Goal: Task Accomplishment & Management: Manage account settings

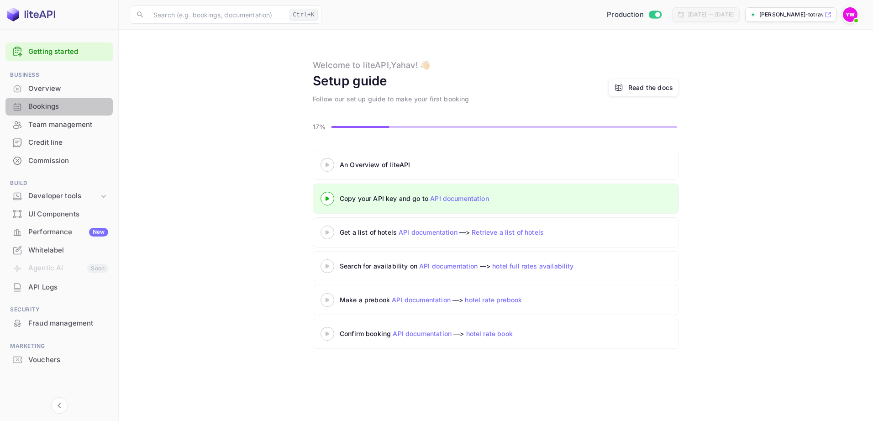
click at [42, 105] on div "Bookings" at bounding box center [68, 106] width 80 height 11
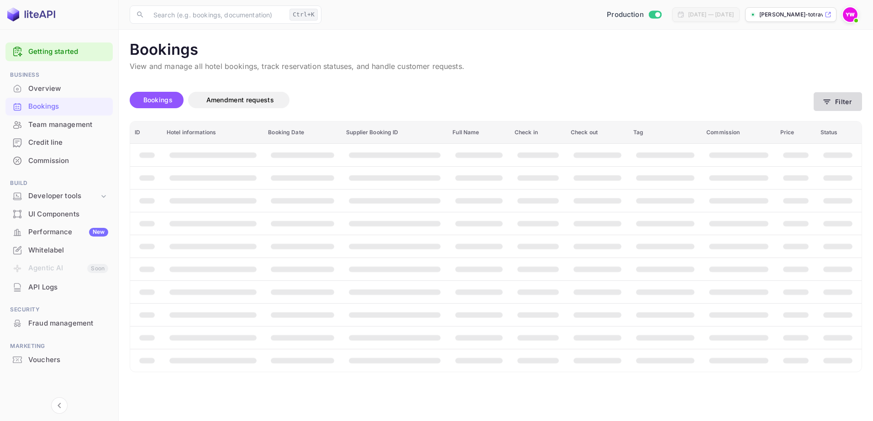
click at [840, 102] on button "Filter" at bounding box center [838, 101] width 48 height 19
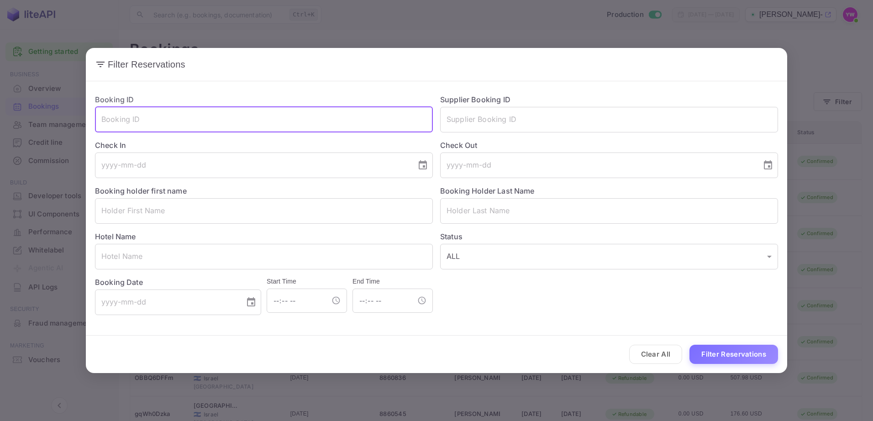
click at [258, 120] on input "text" at bounding box center [264, 120] width 338 height 26
paste input "abQMZEG5S"
type input "abQMZEG5S"
click at [690, 345] on button "Filter Reservations" at bounding box center [734, 355] width 89 height 20
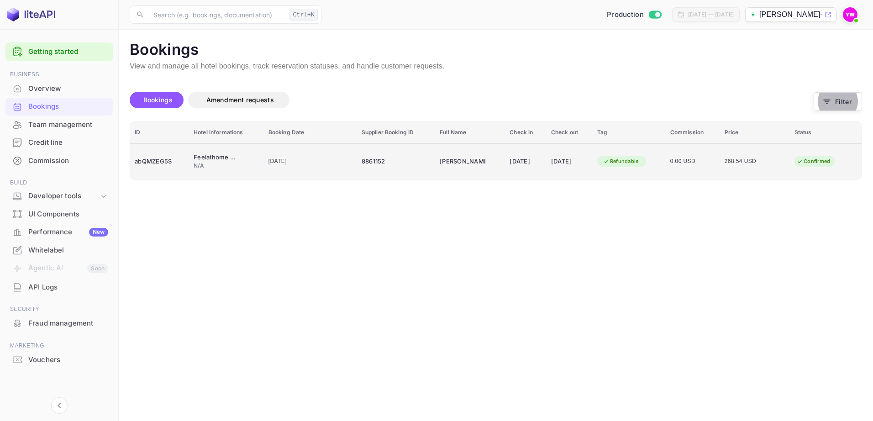
click at [809, 160] on div "Confirmed" at bounding box center [813, 161] width 45 height 11
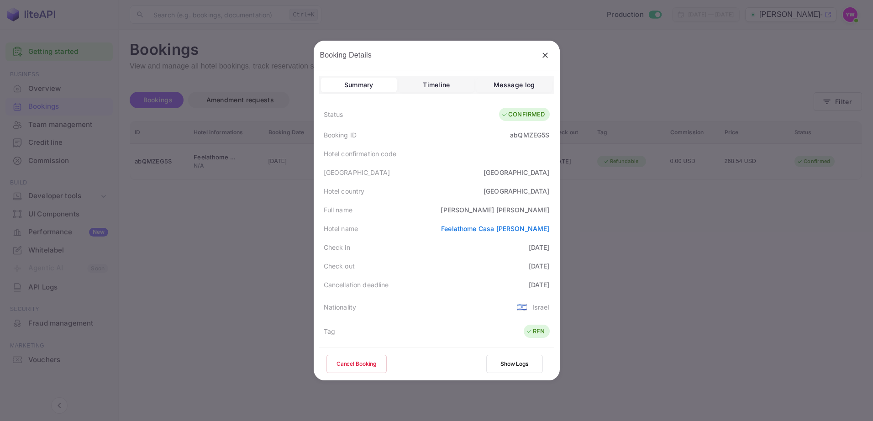
click at [358, 365] on button "Cancel Booking" at bounding box center [356, 364] width 60 height 18
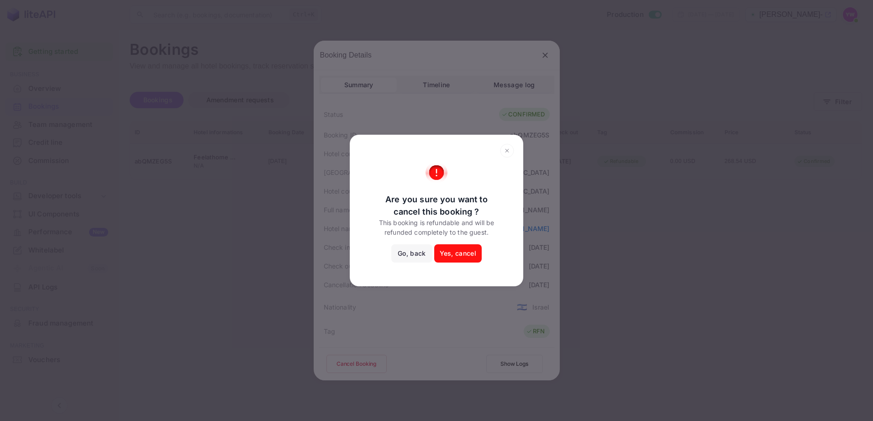
click at [443, 253] on button "Yes, cancel" at bounding box center [457, 253] width 47 height 18
